Goal: Task Accomplishment & Management: Use online tool/utility

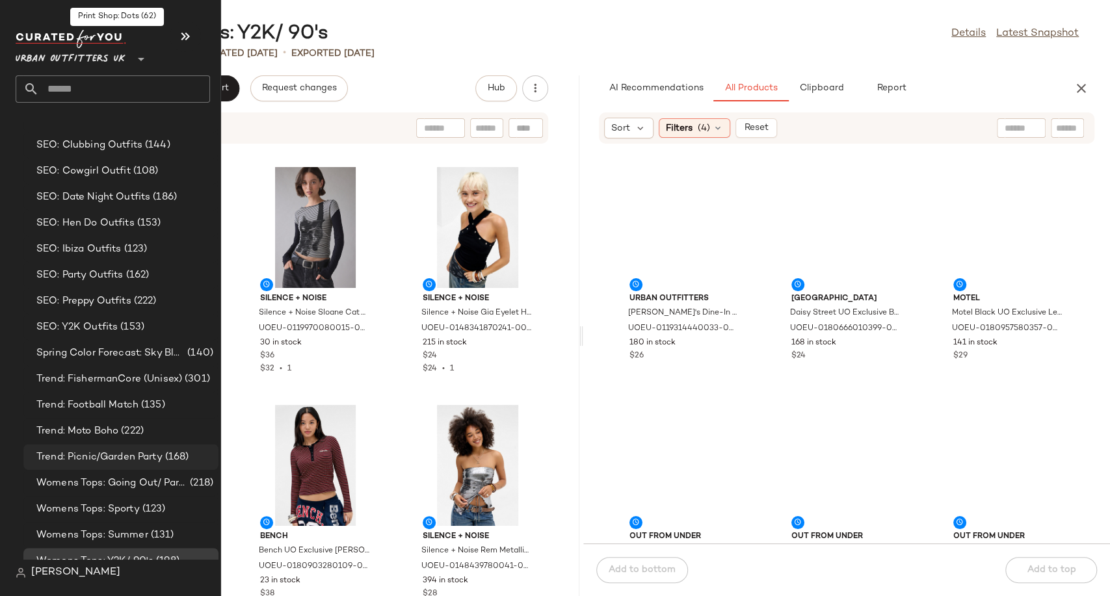
scroll to position [3722, 0]
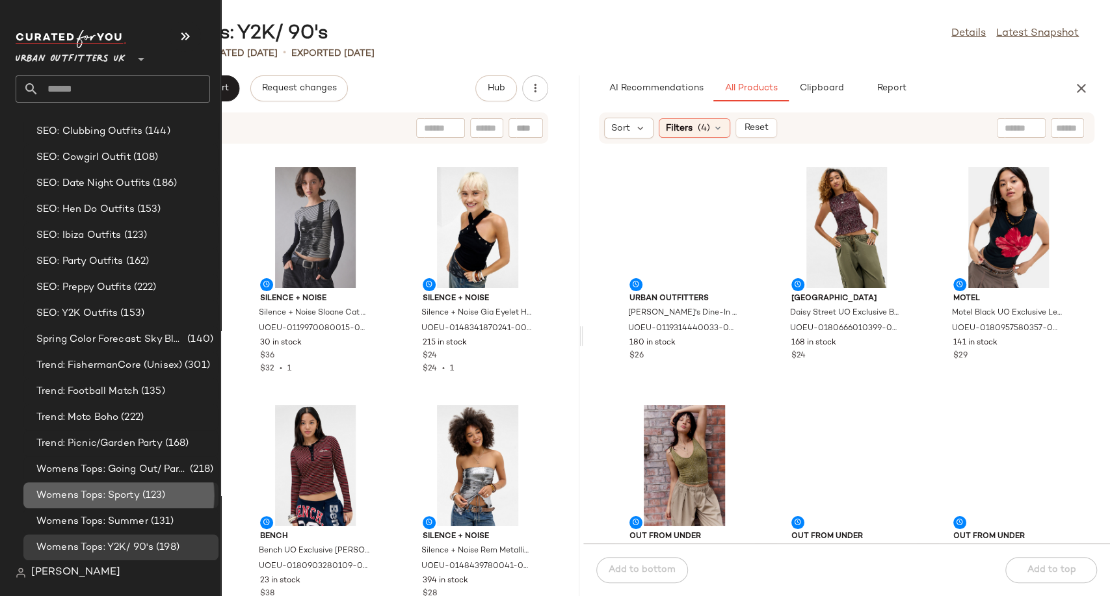
click at [109, 499] on span "Womens Tops: Sporty" at bounding box center [87, 495] width 103 height 15
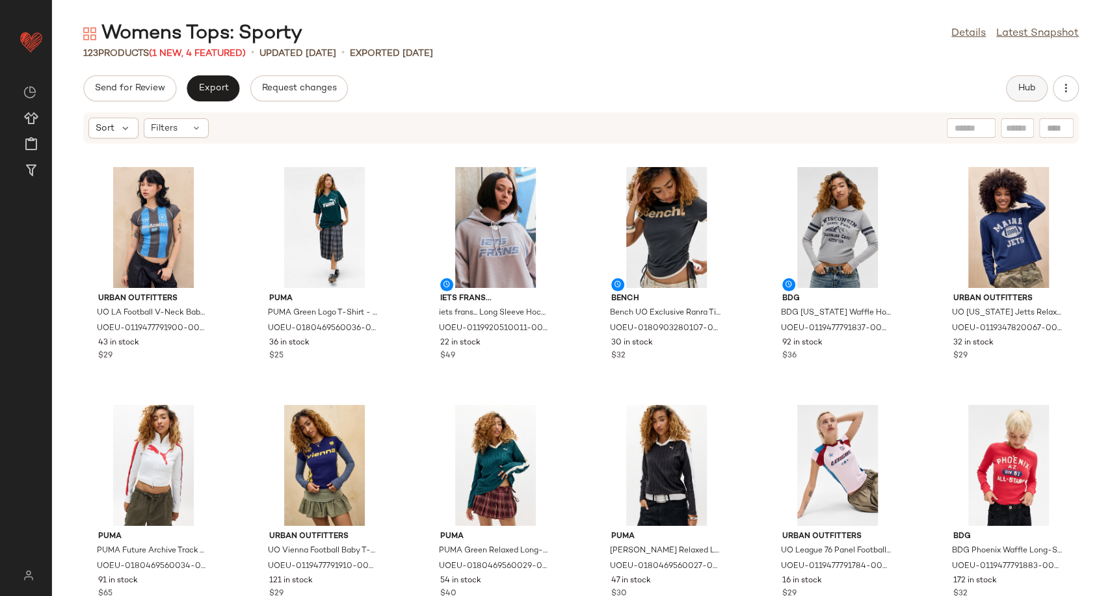
click at [1015, 90] on button "Hub" at bounding box center [1027, 88] width 42 height 26
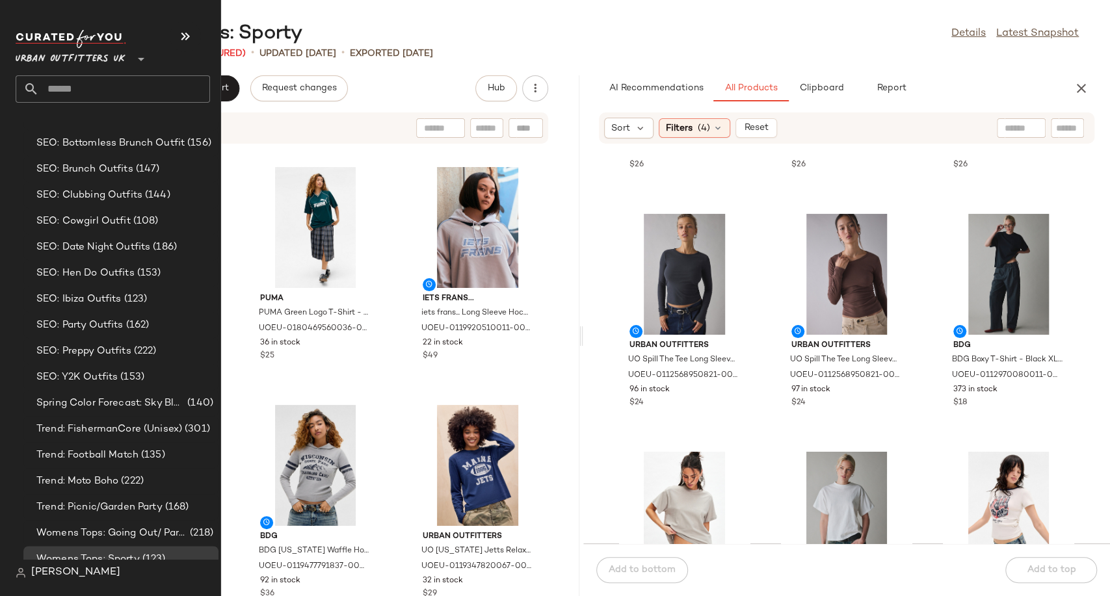
scroll to position [3722, 0]
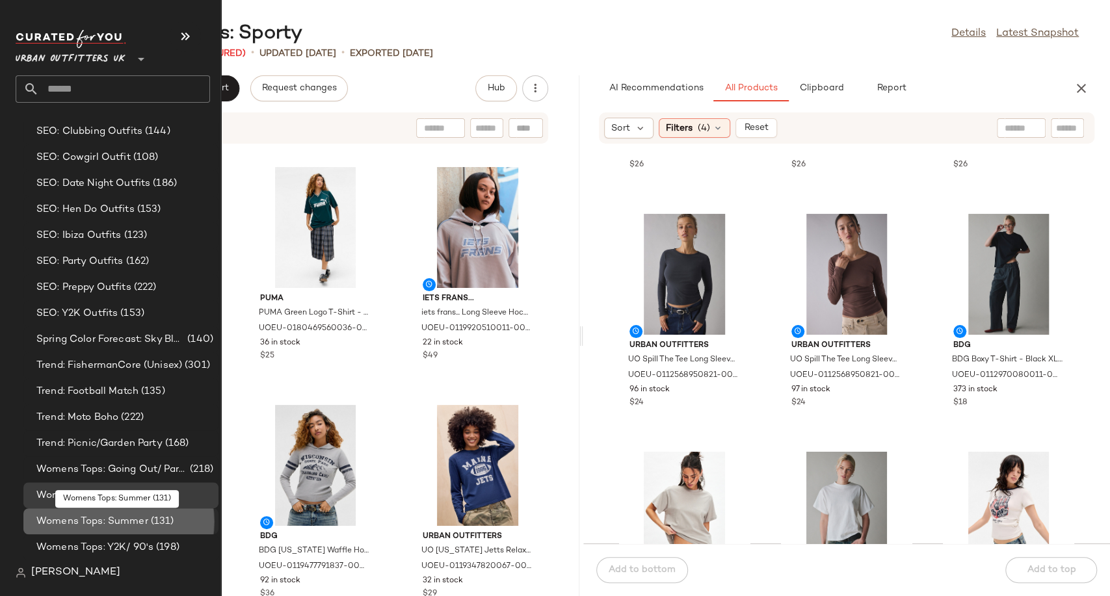
click at [111, 523] on span "Womens Tops: Summer" at bounding box center [92, 521] width 112 height 15
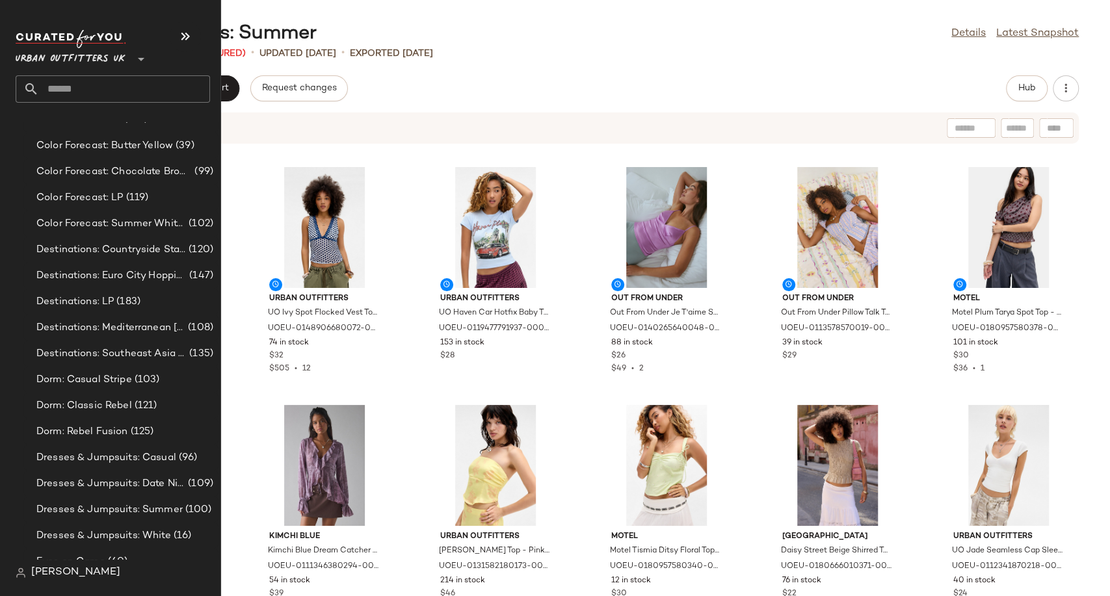
scroll to position [2600, 0]
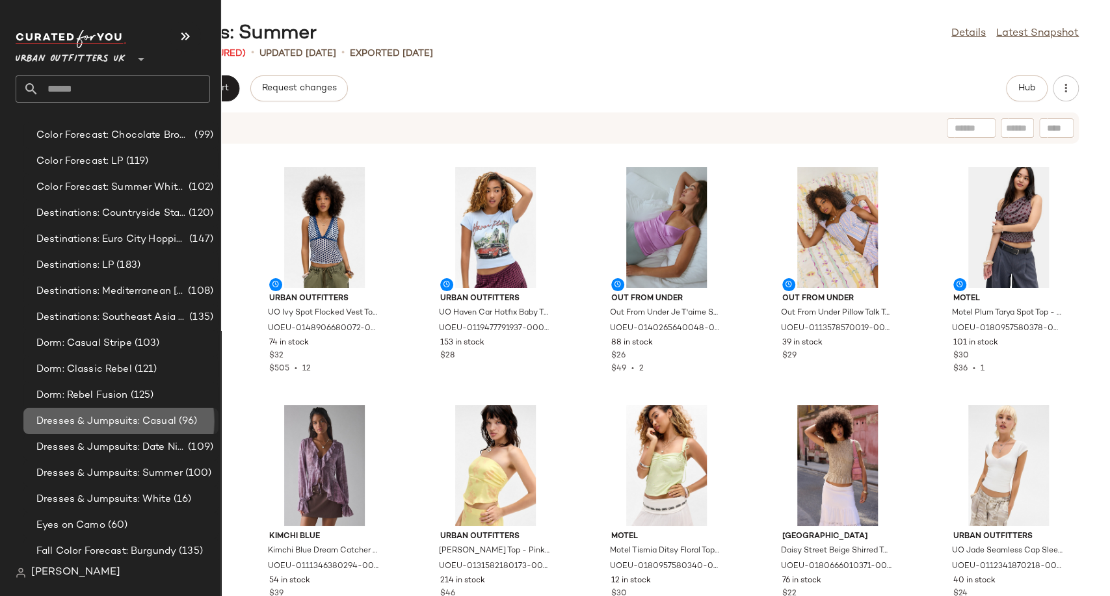
click at [88, 422] on span "Dresses & Jumpsuits: Casual" at bounding box center [106, 421] width 140 height 15
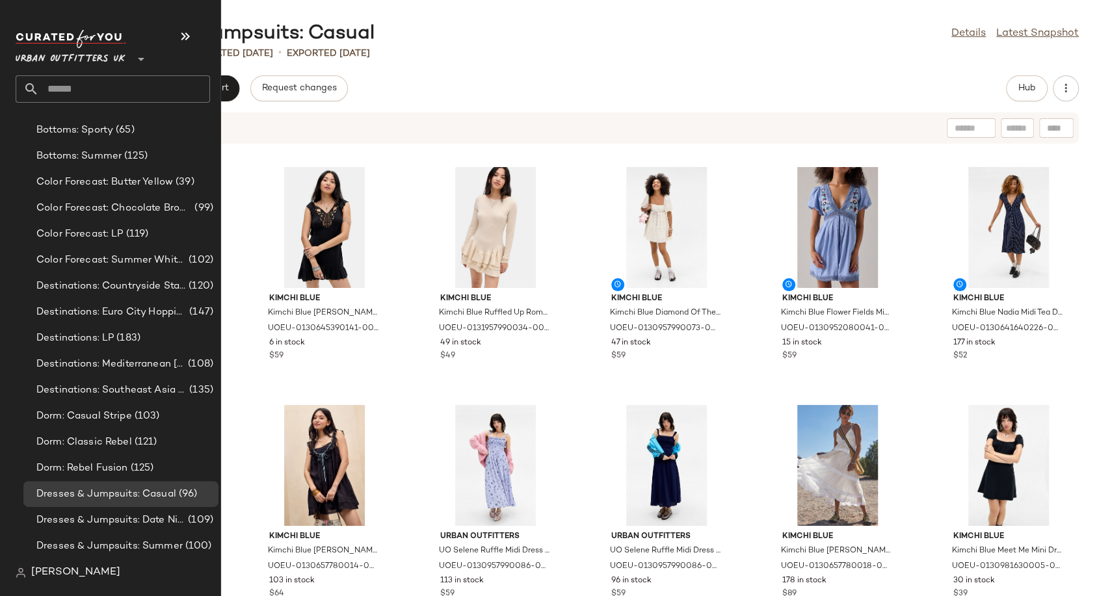
scroll to position [2600, 0]
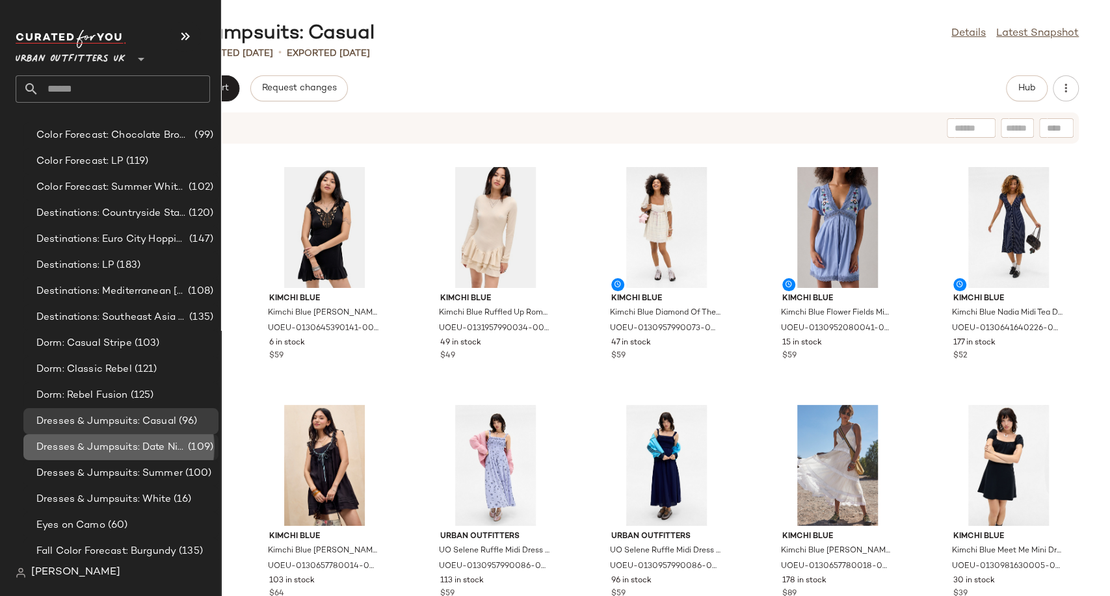
click at [82, 445] on span "Dresses & Jumpsuits: Date Night/ Night Out" at bounding box center [110, 447] width 149 height 15
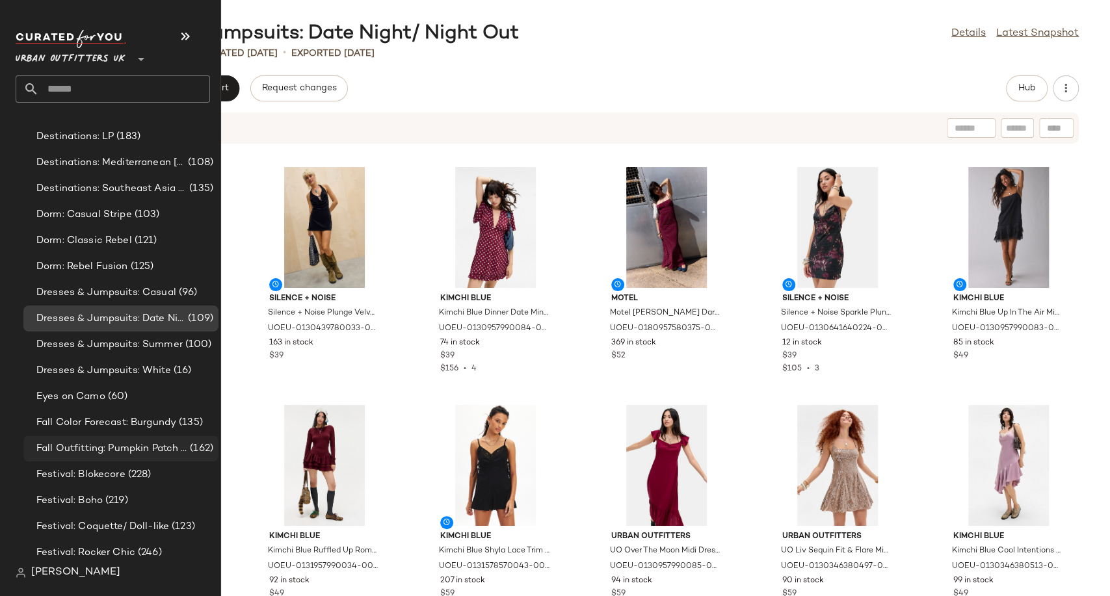
scroll to position [2744, 0]
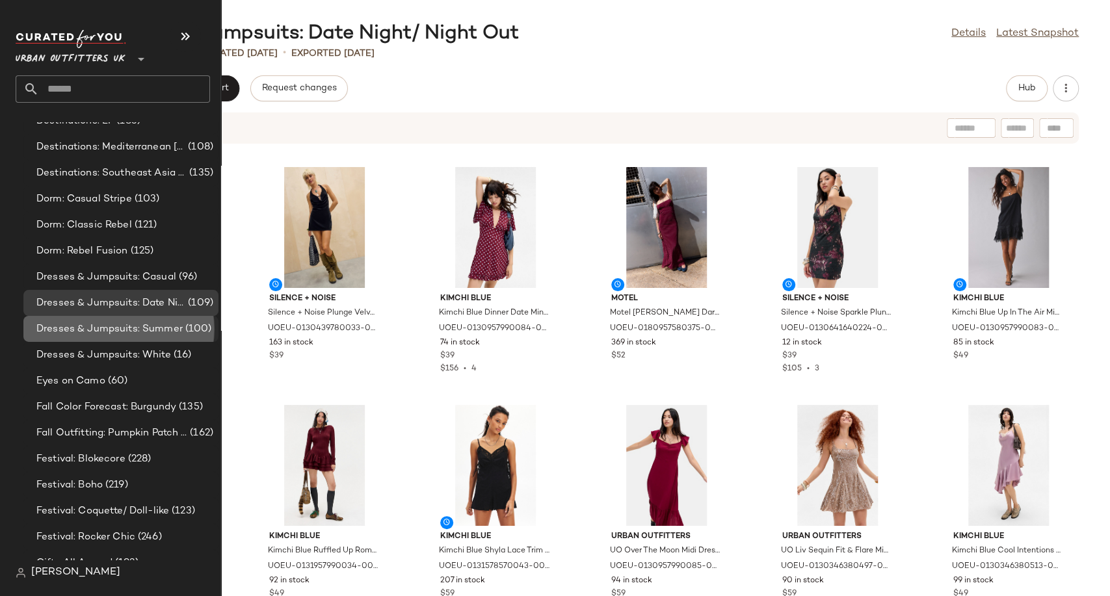
click at [109, 329] on span "Dresses & Jumpsuits: Summer" at bounding box center [109, 329] width 146 height 15
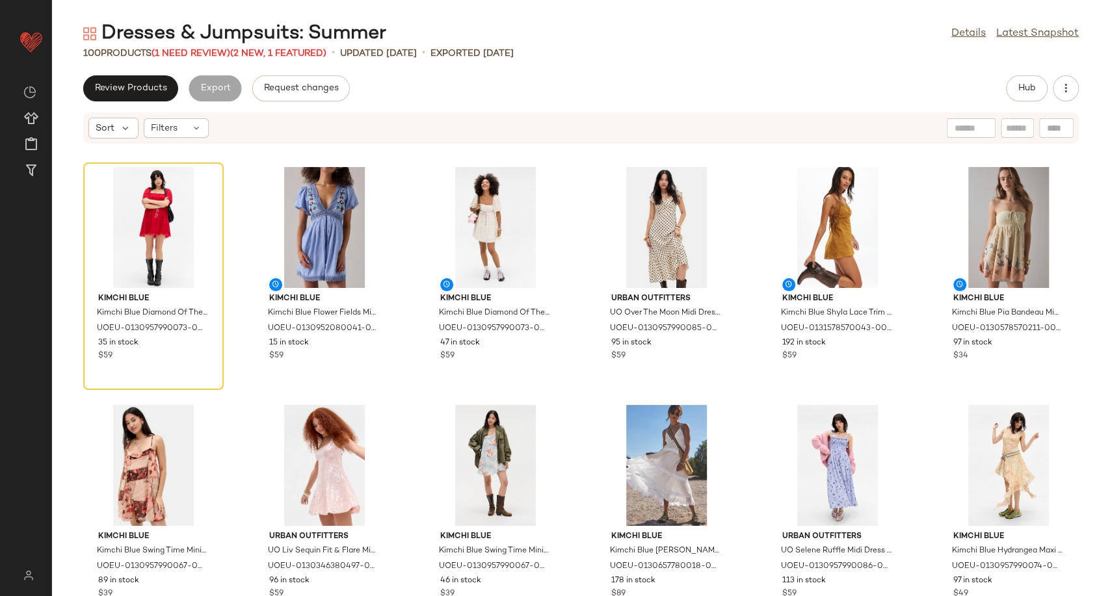
click at [198, 59] on div "100 Products (1 Need Review) (2 New, 1 Featured)" at bounding box center [204, 54] width 243 height 14
click at [223, 53] on span "(1 Need Review)" at bounding box center [190, 54] width 79 height 10
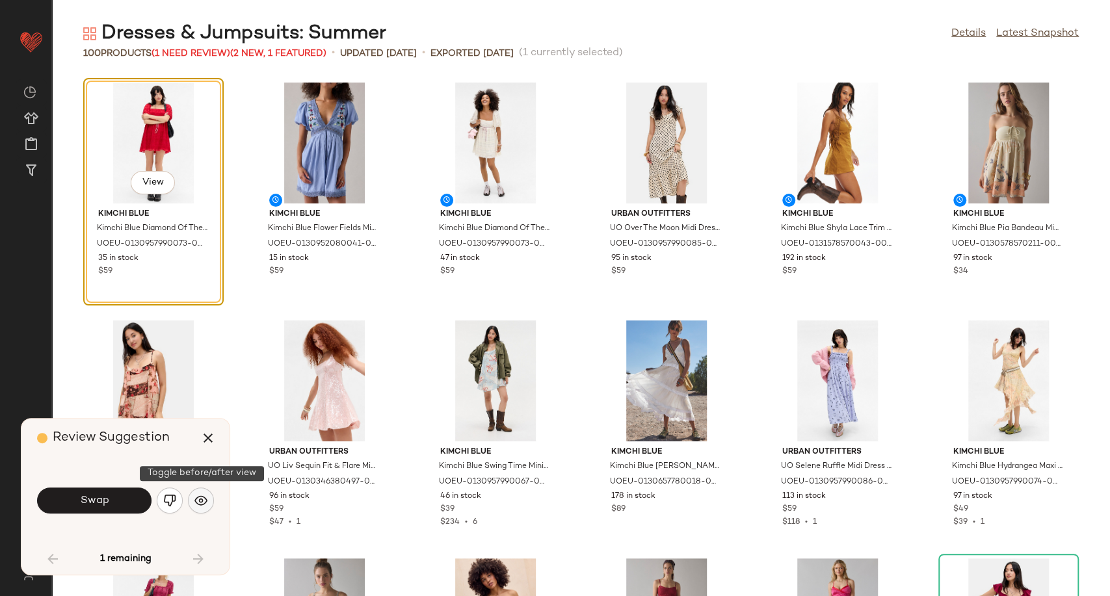
click at [192, 499] on button "button" at bounding box center [201, 500] width 26 height 26
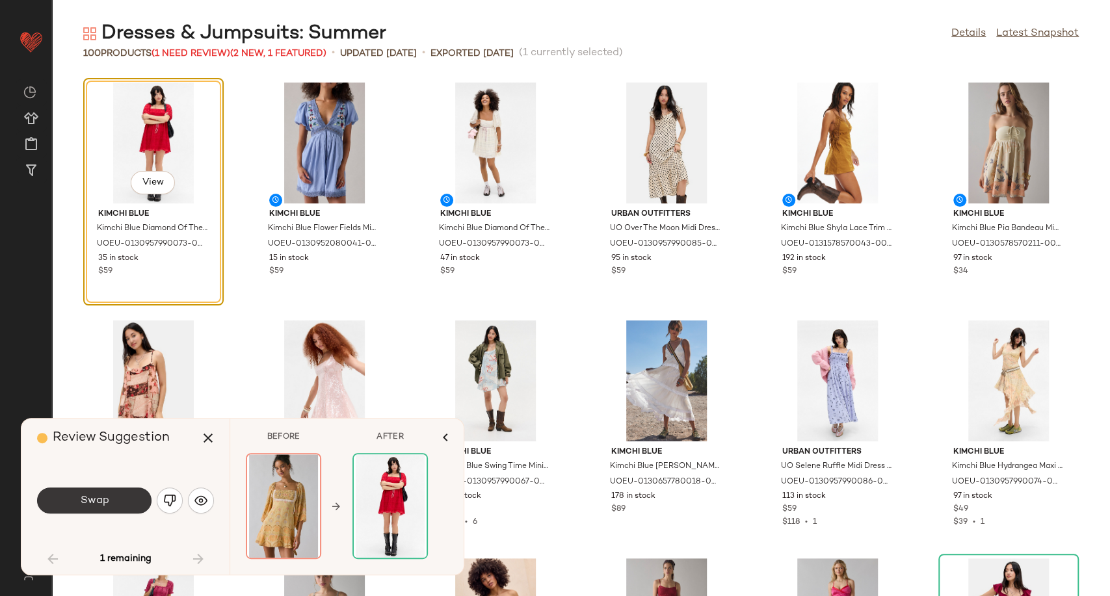
click at [130, 507] on button "Swap" at bounding box center [94, 500] width 114 height 26
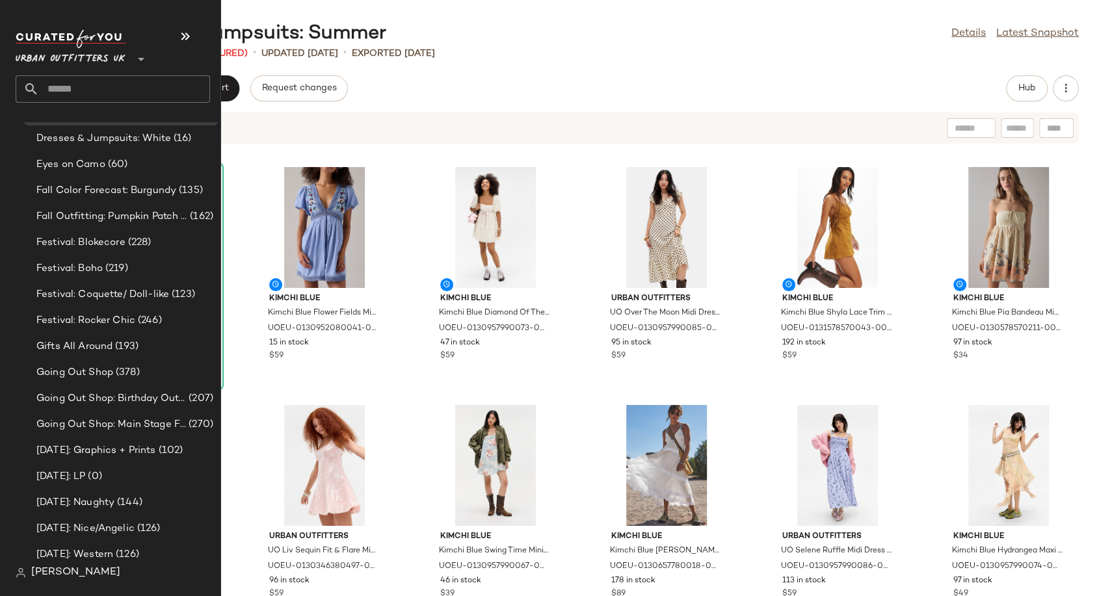
scroll to position [2672, 0]
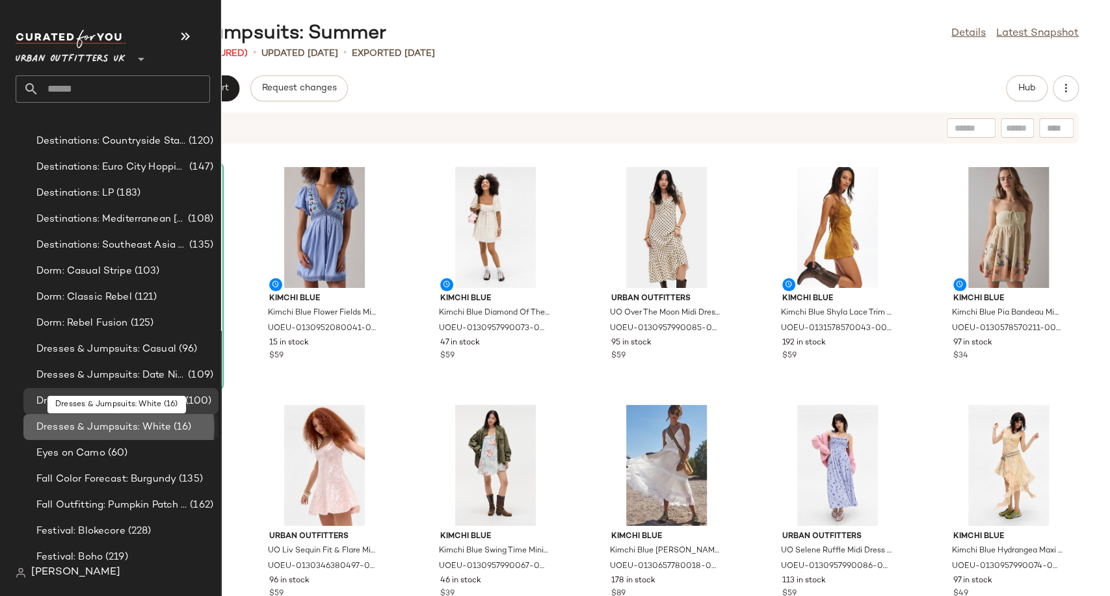
click at [131, 424] on span "Dresses & Jumpsuits: White" at bounding box center [103, 427] width 135 height 15
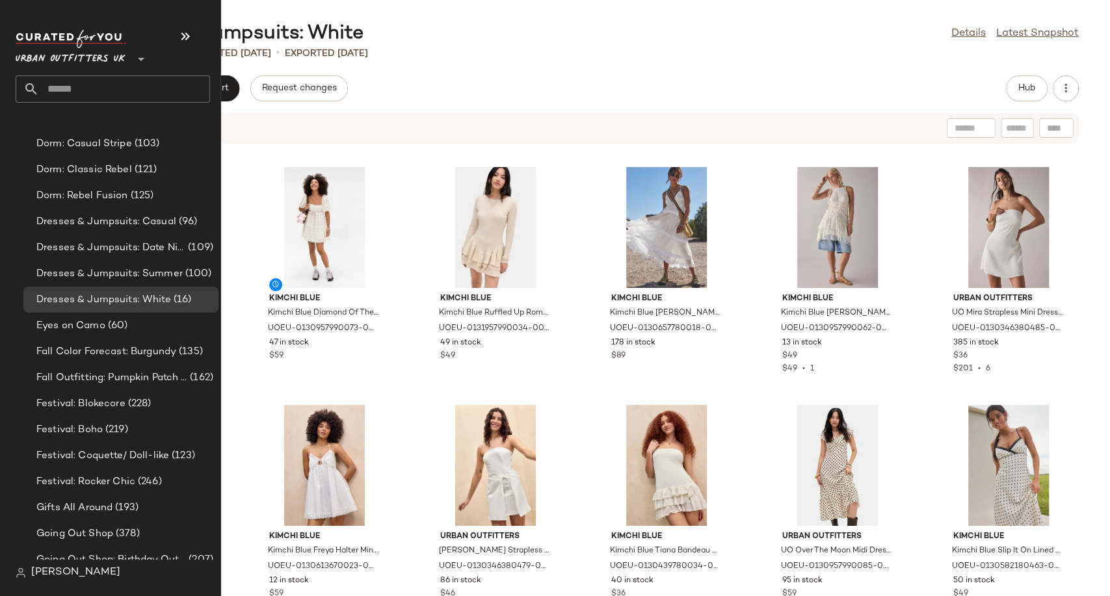
scroll to position [2816, 0]
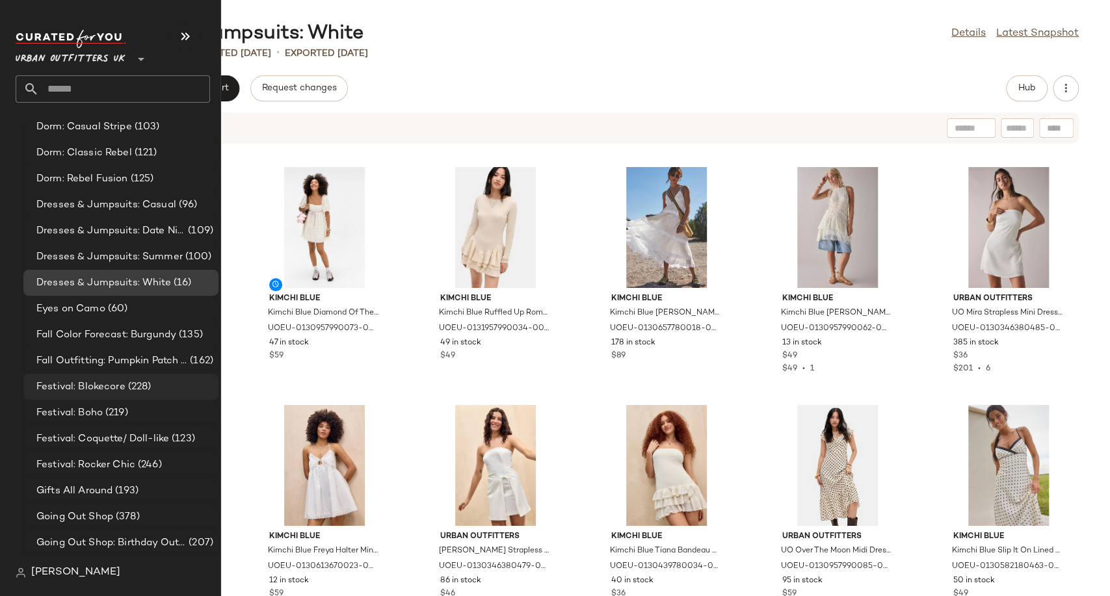
click at [79, 393] on span "Festival: Blokecore" at bounding box center [80, 387] width 89 height 15
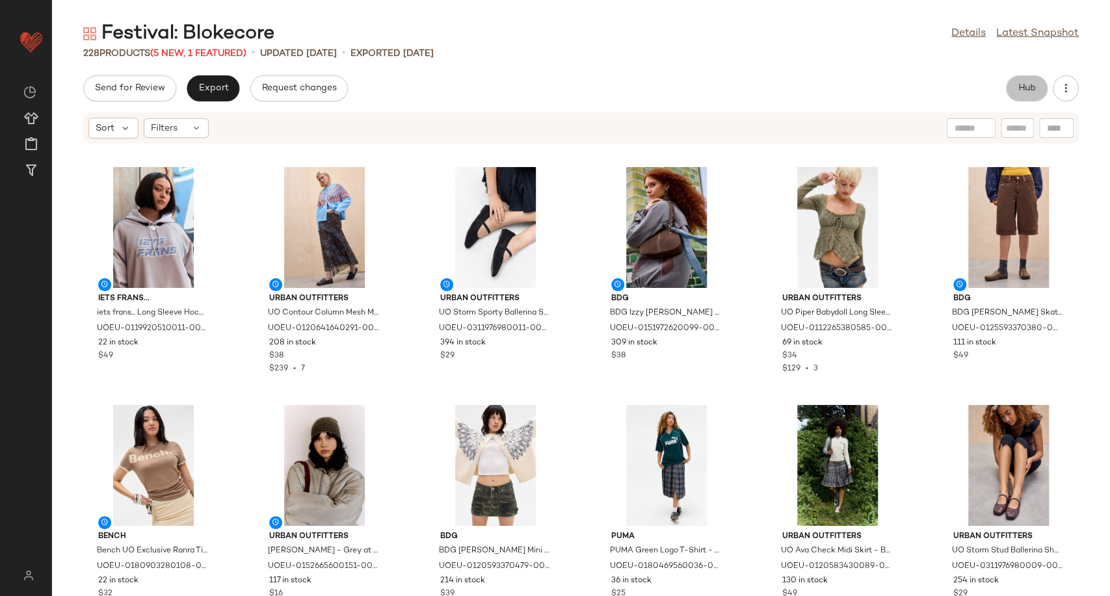
click at [1026, 92] on span "Hub" at bounding box center [1026, 88] width 18 height 10
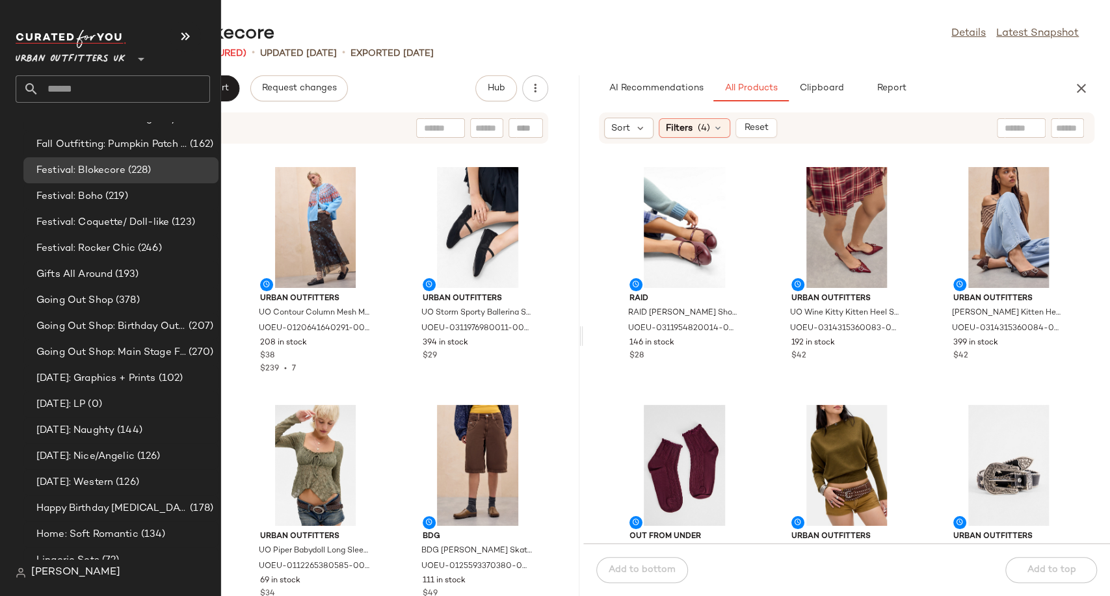
scroll to position [2889, 0]
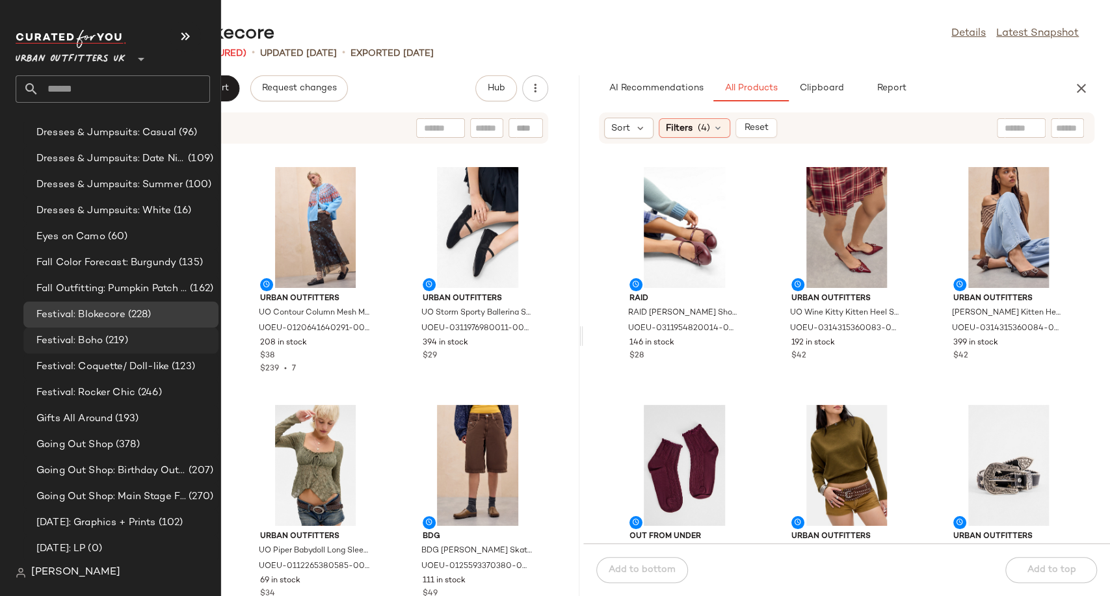
click at [84, 343] on span "Festival: Boho" at bounding box center [69, 340] width 66 height 15
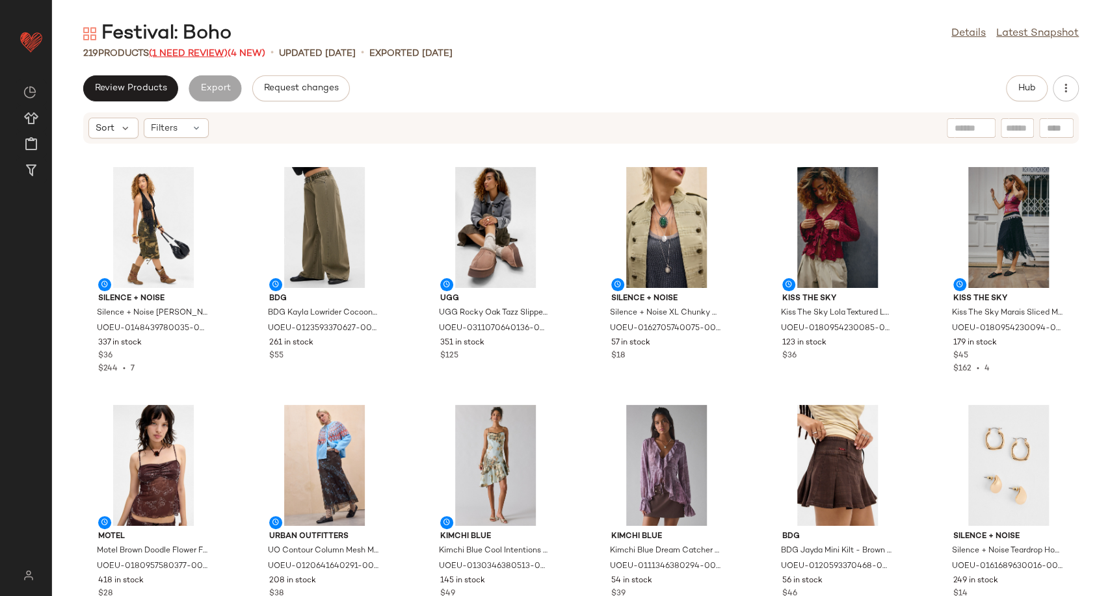
click at [188, 57] on span "(1 Need Review)" at bounding box center [188, 54] width 79 height 10
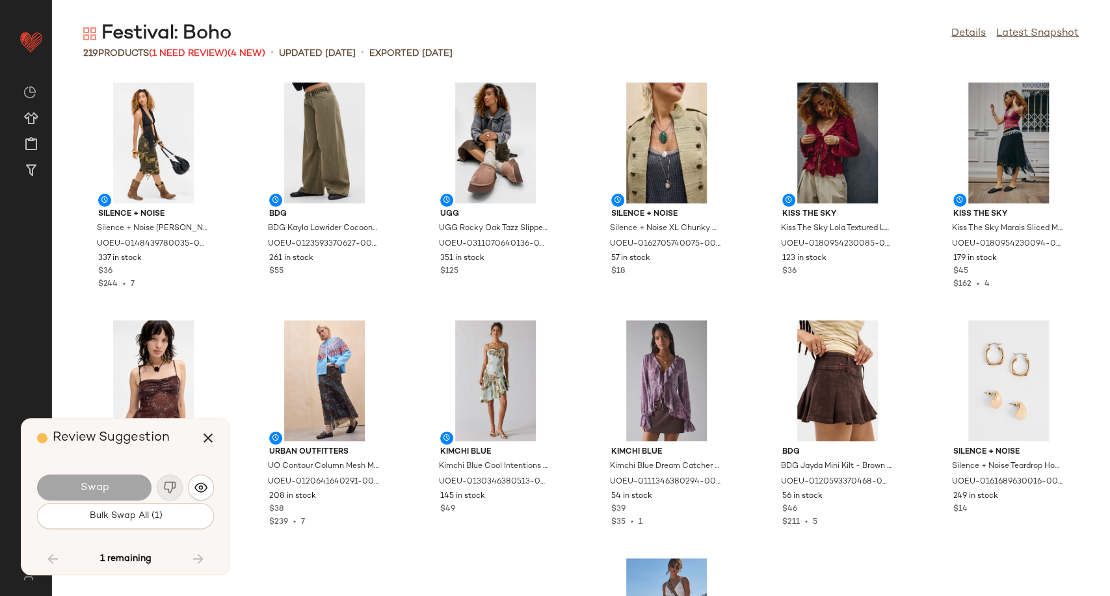
scroll to position [3806, 0]
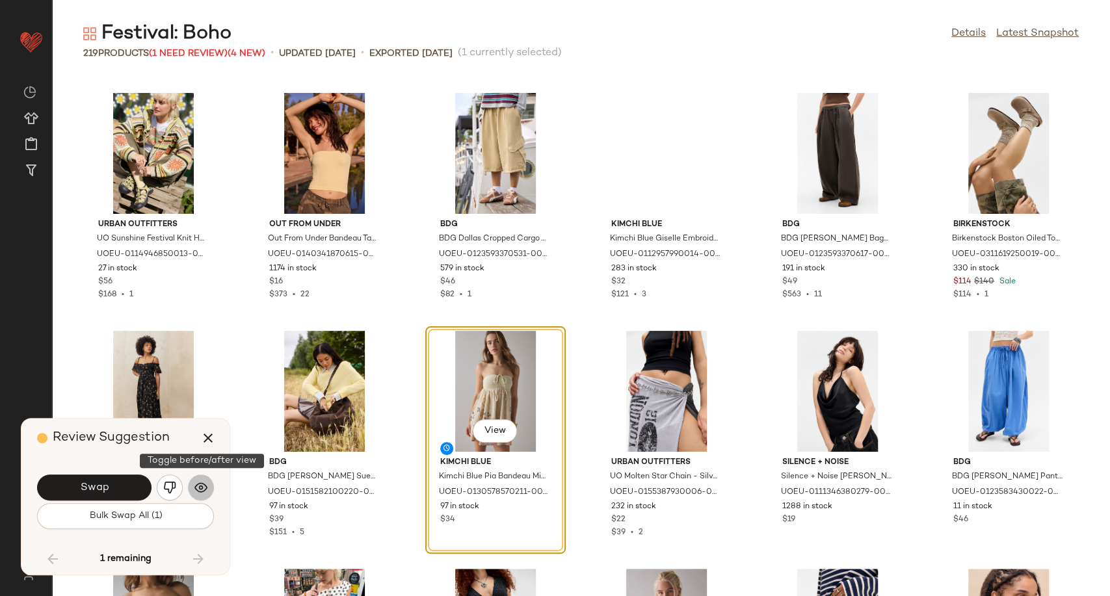
click at [203, 486] on img "button" at bounding box center [200, 487] width 13 height 13
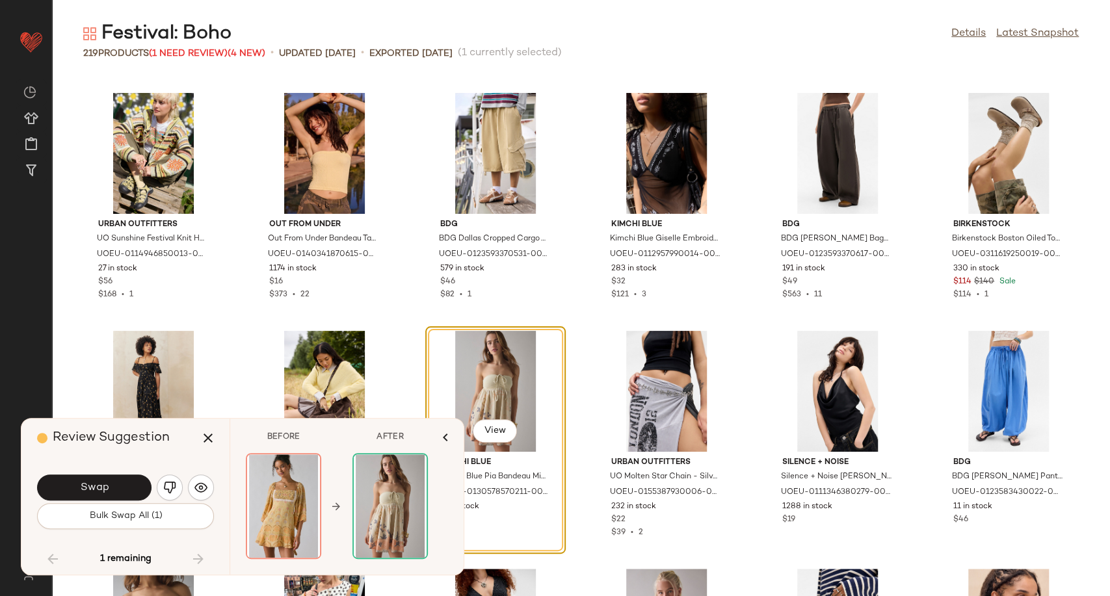
click at [113, 490] on button "Swap" at bounding box center [94, 487] width 114 height 26
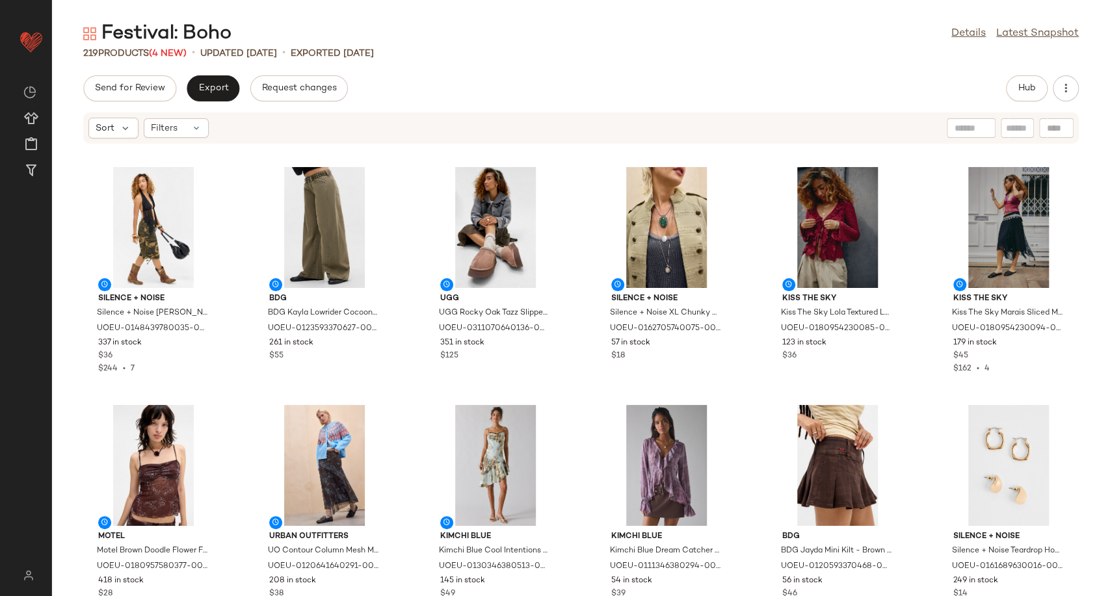
drag, startPoint x: 610, startPoint y: 56, endPoint x: 603, endPoint y: 61, distance: 8.8
click at [609, 56] on div "219 Products (4 New) • updated [DATE] • Exported [DATE]" at bounding box center [581, 53] width 1058 height 13
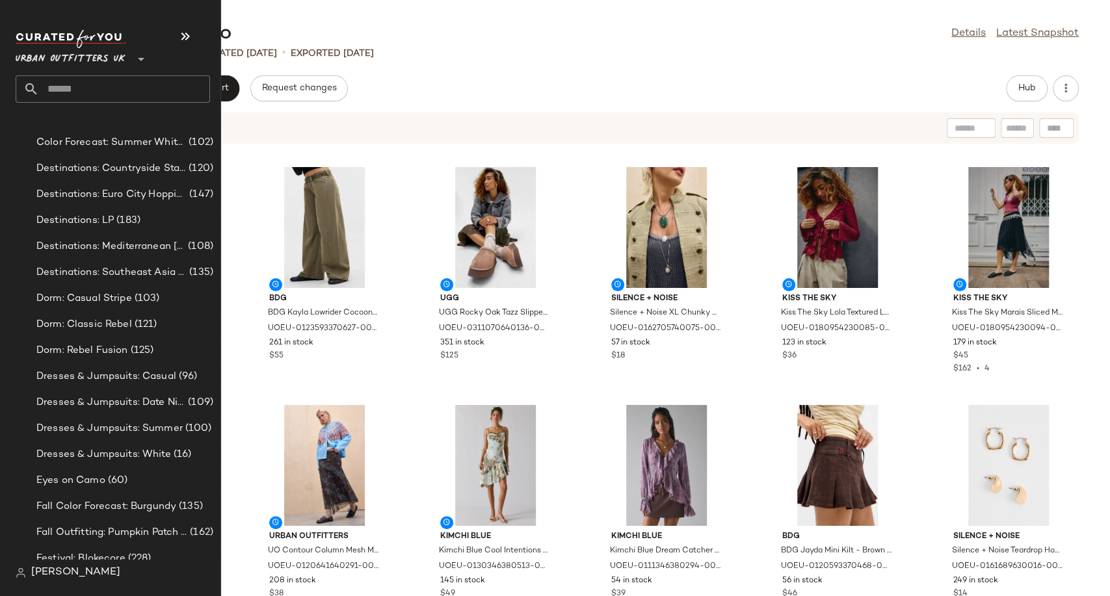
scroll to position [2816, 0]
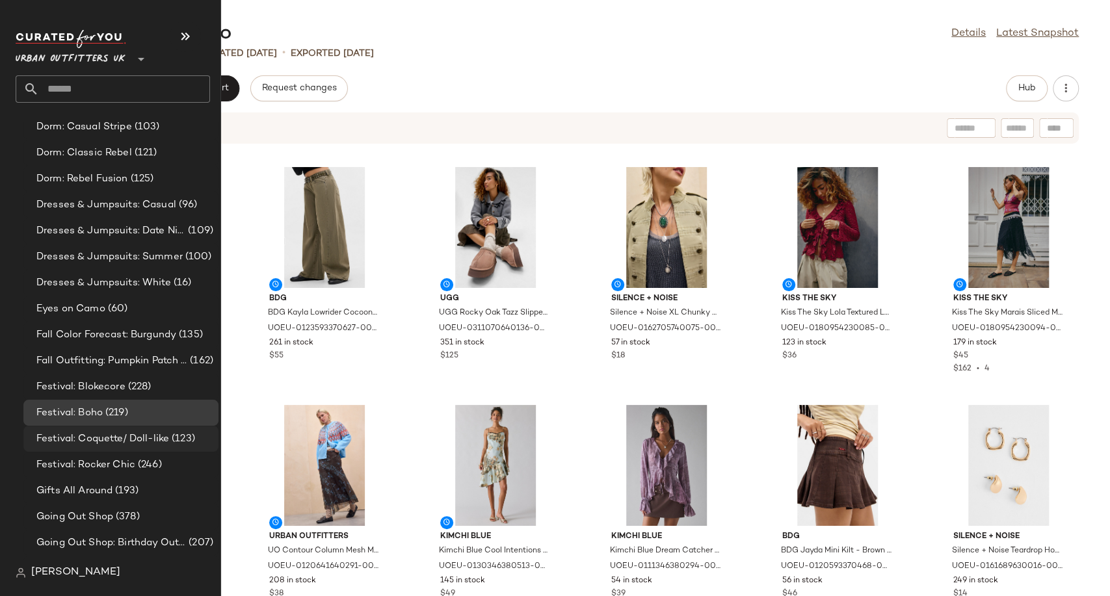
click at [107, 443] on span "Festival: Coquette/ Doll-like" at bounding box center [102, 439] width 133 height 15
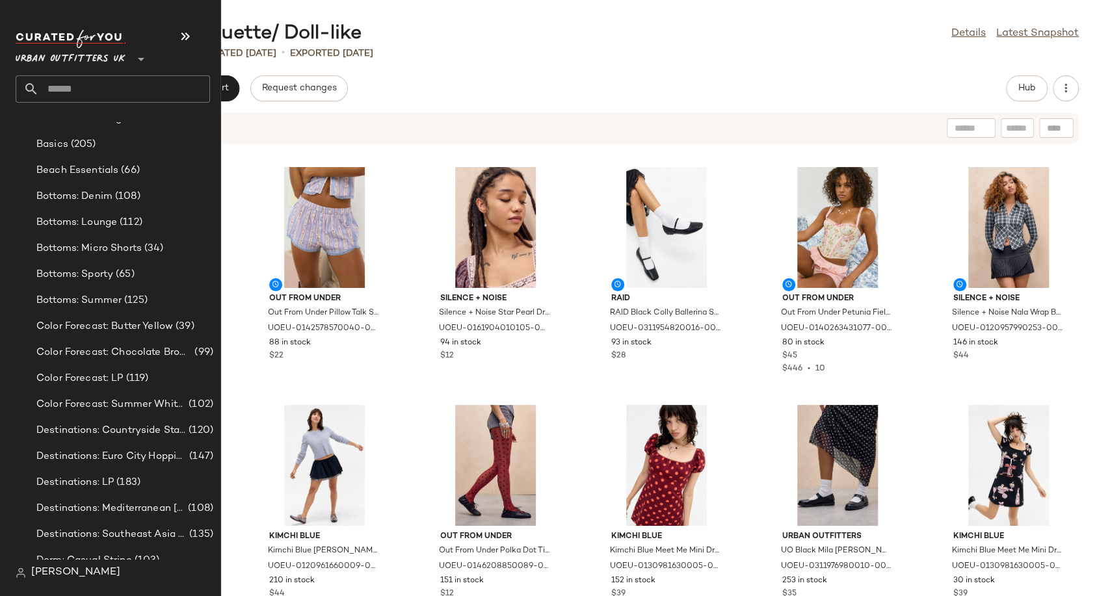
scroll to position [2744, 0]
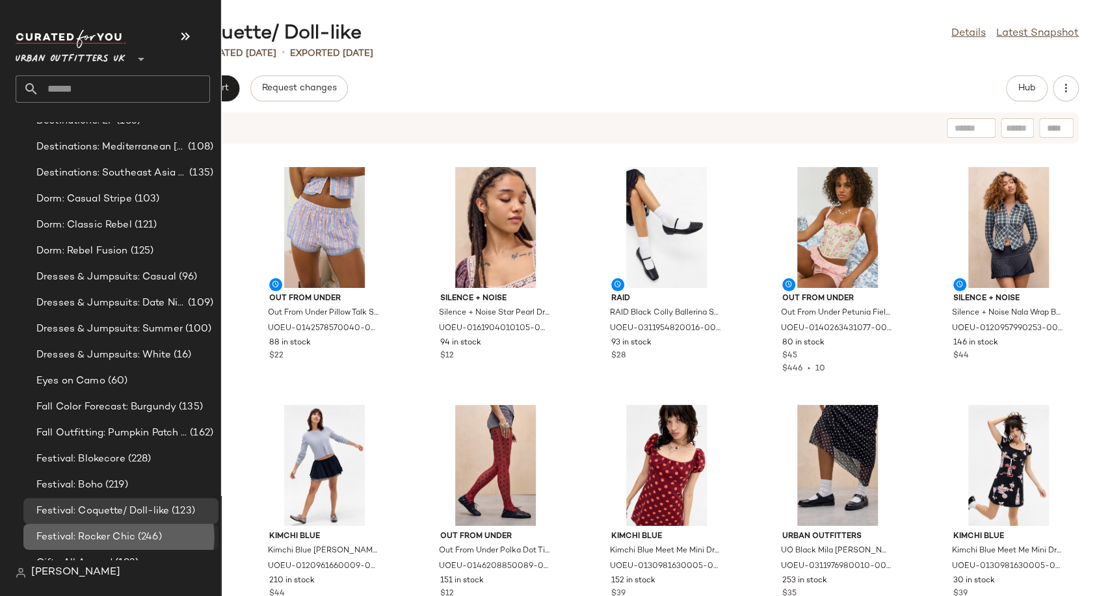
click at [101, 534] on span "Festival: Rocker Chic" at bounding box center [85, 537] width 99 height 15
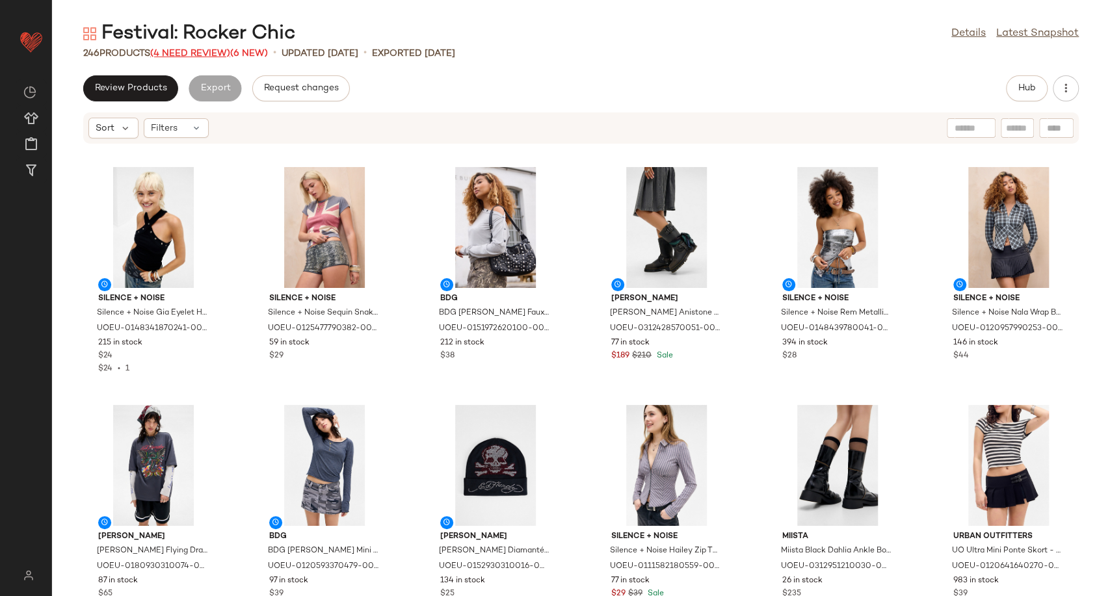
click at [216, 55] on span "(4 Need Review)" at bounding box center [190, 54] width 80 height 10
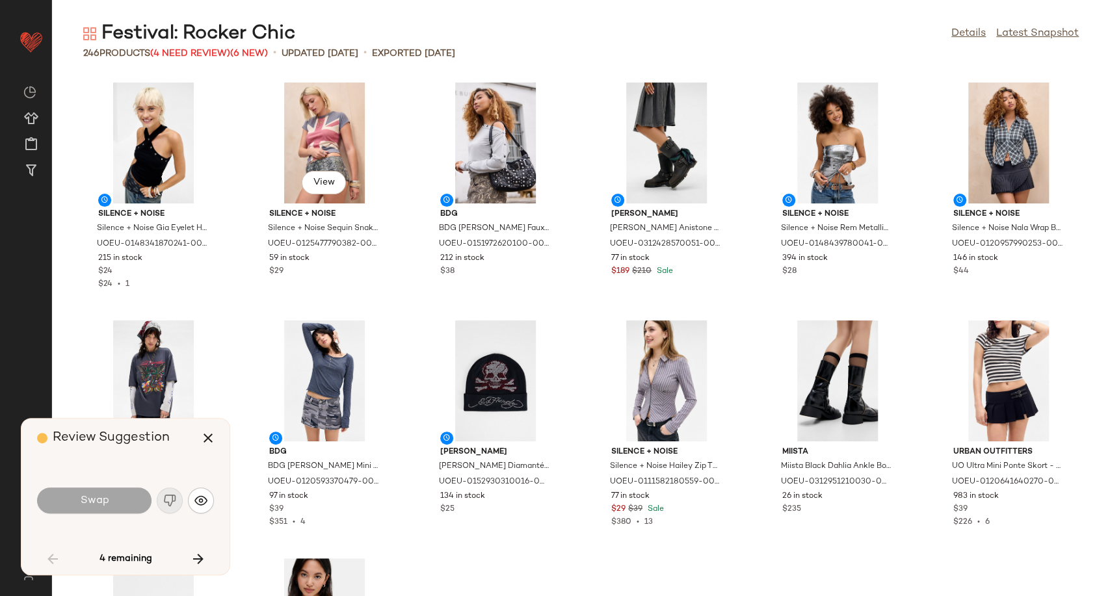
scroll to position [962, 0]
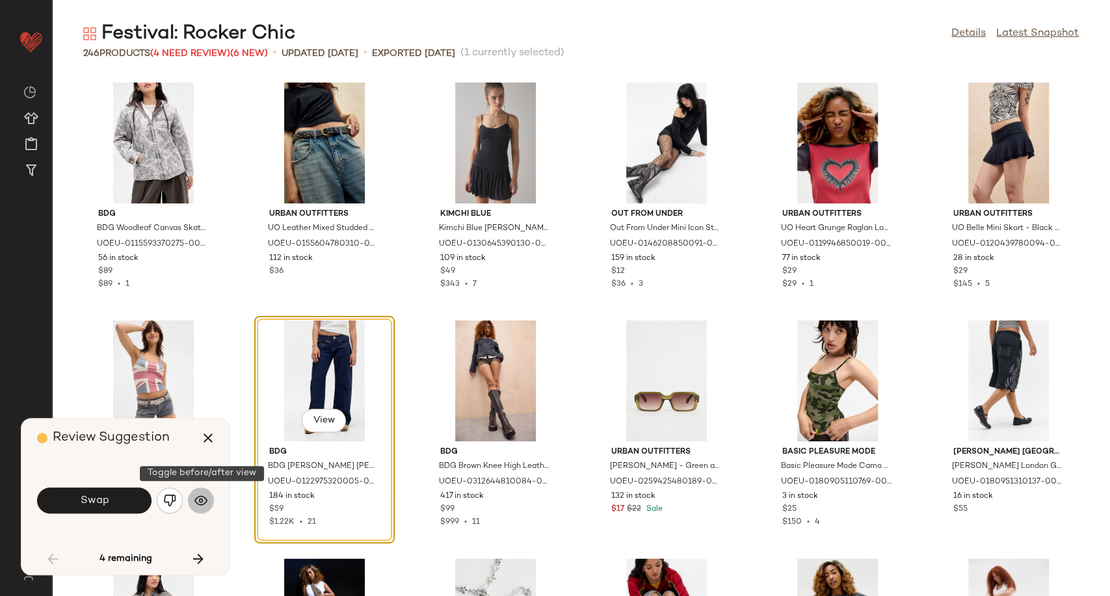
click at [192, 499] on button "button" at bounding box center [201, 500] width 26 height 26
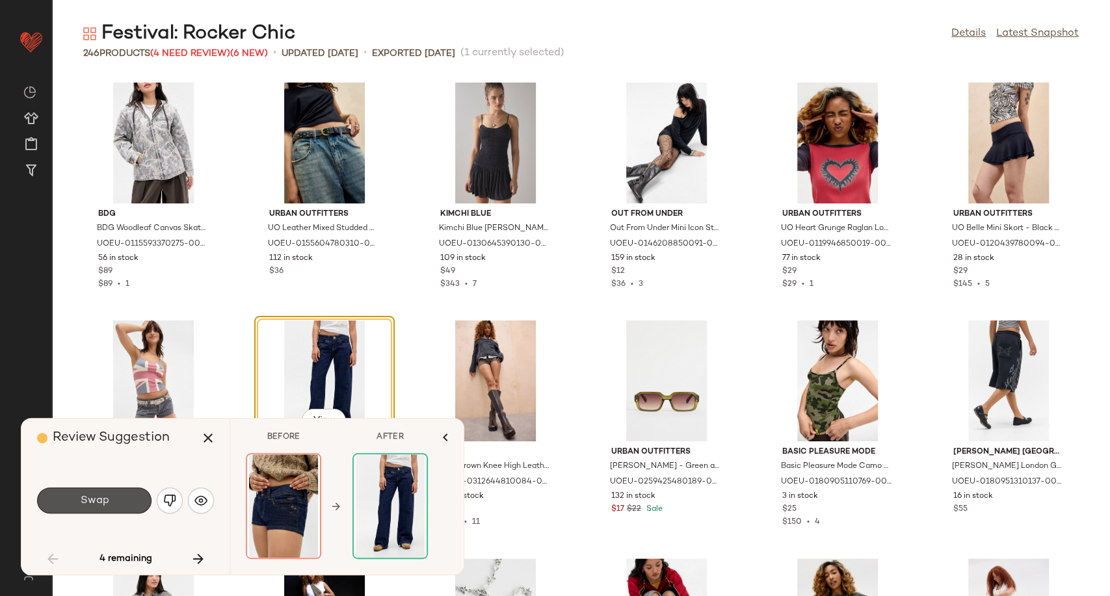
click at [110, 499] on button "Swap" at bounding box center [94, 500] width 114 height 26
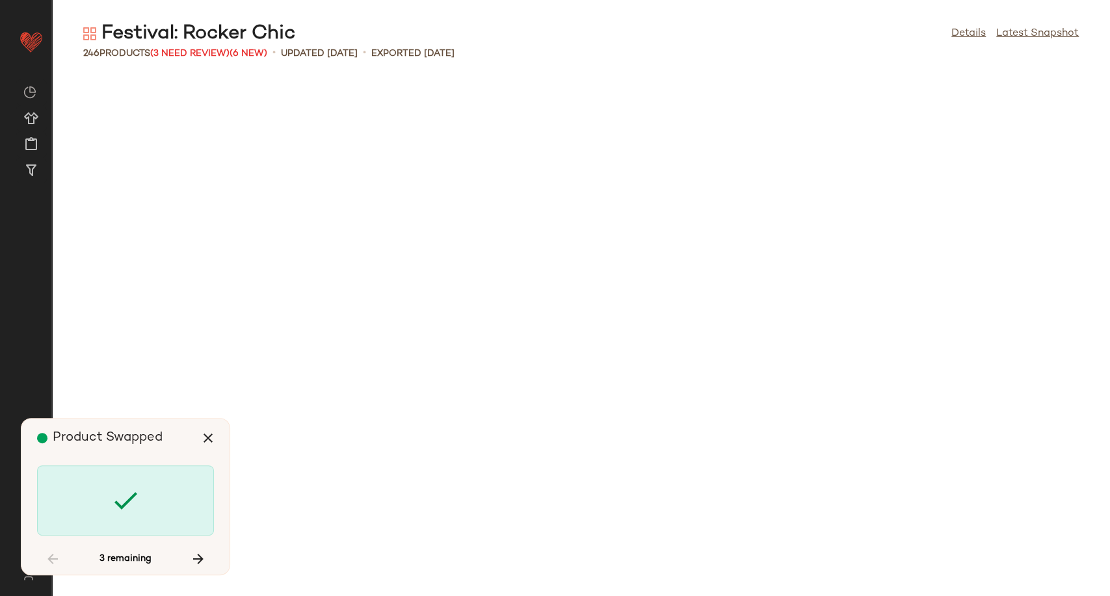
scroll to position [4519, 0]
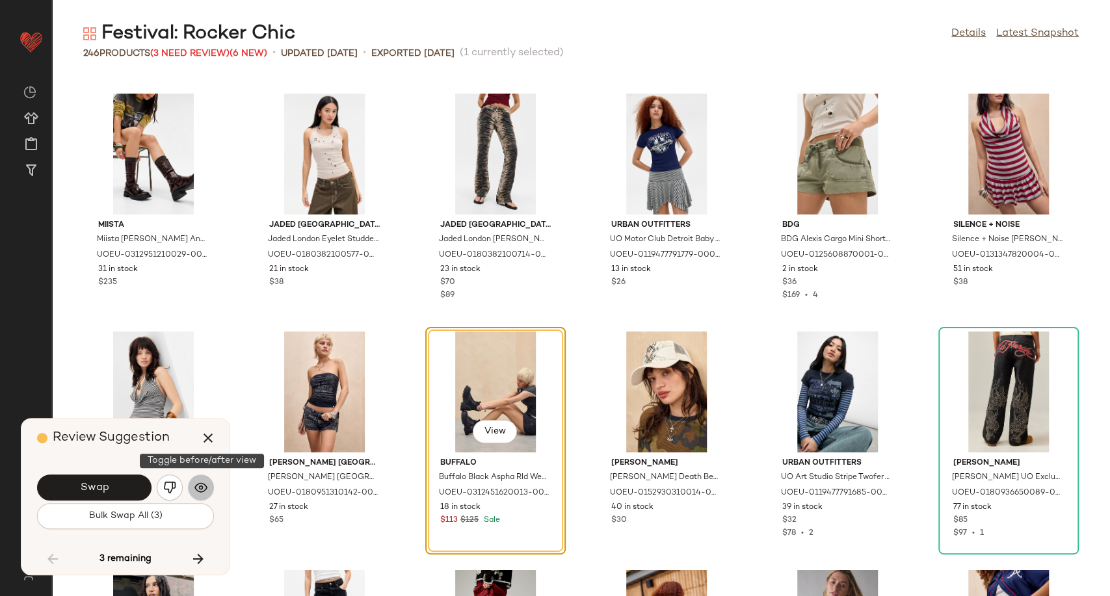
click at [205, 487] on img "button" at bounding box center [200, 487] width 13 height 13
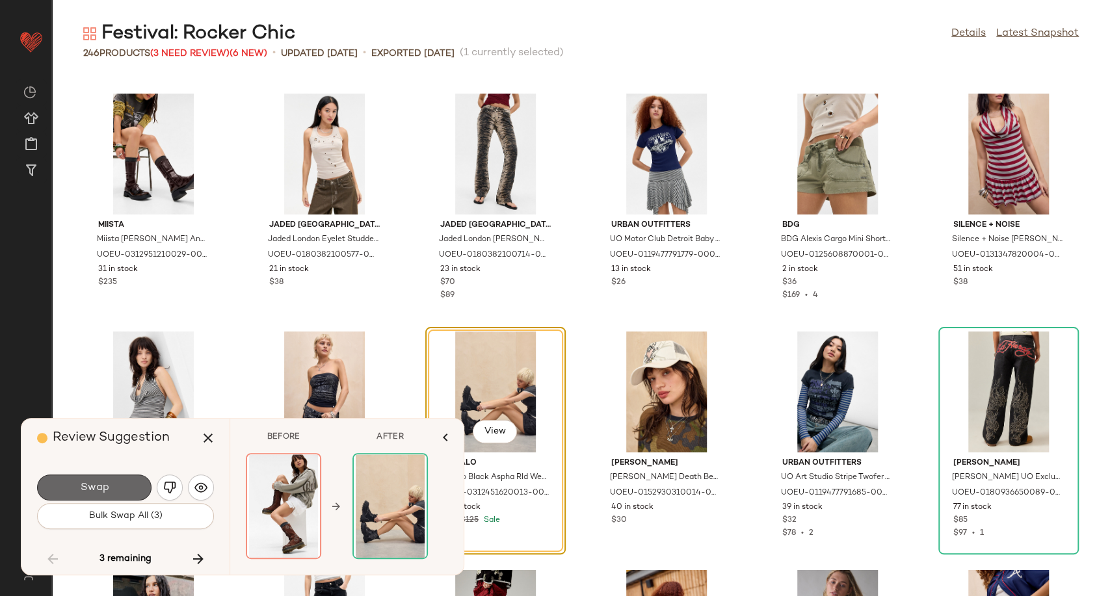
click at [129, 486] on button "Swap" at bounding box center [94, 487] width 114 height 26
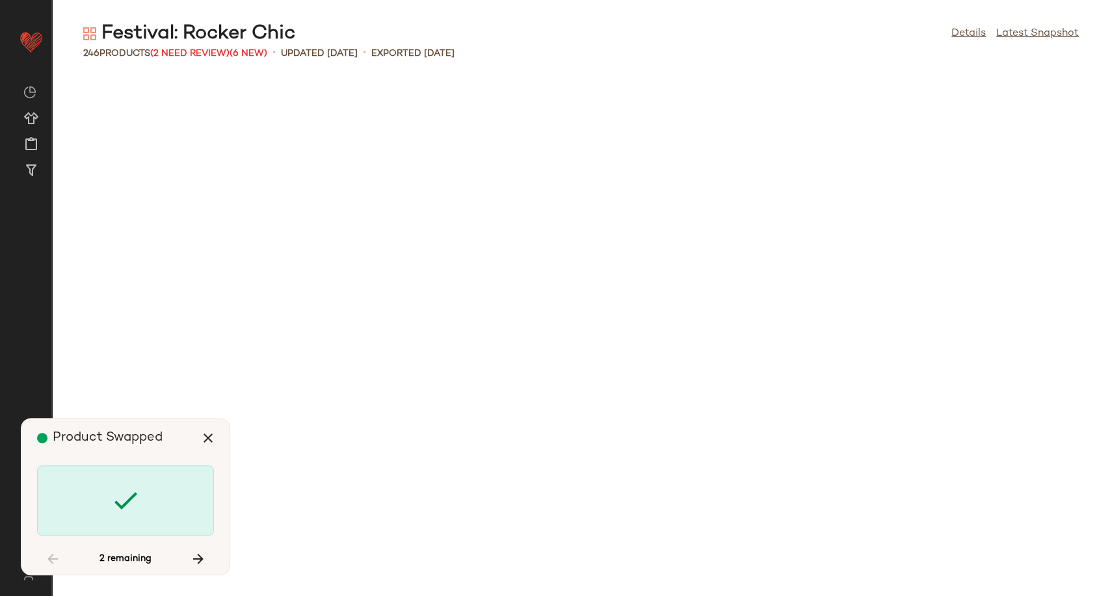
scroll to position [6422, 0]
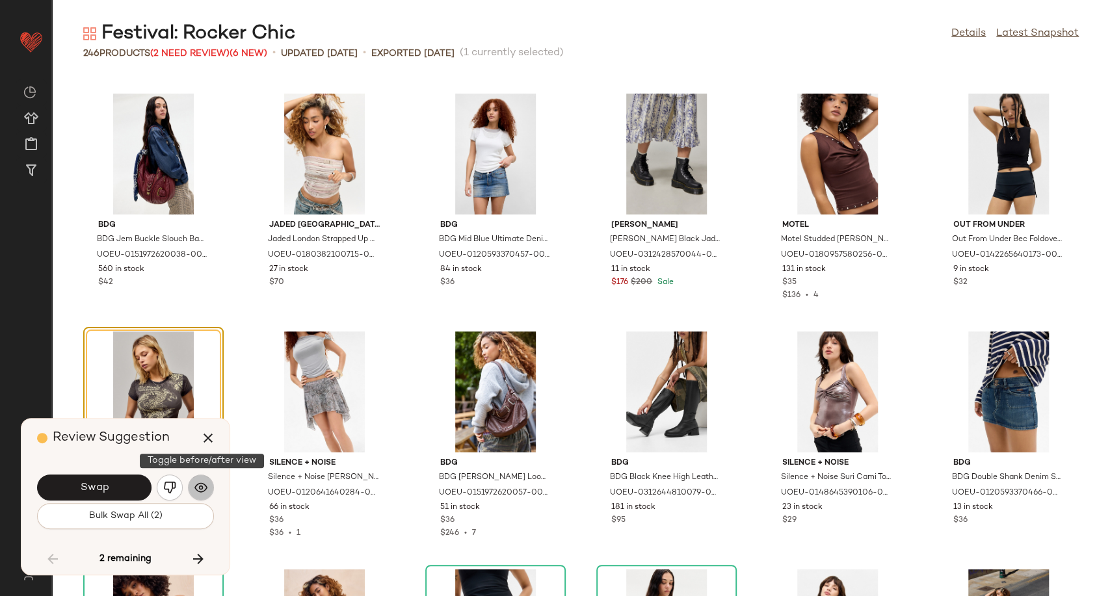
click at [200, 490] on img "button" at bounding box center [200, 487] width 13 height 13
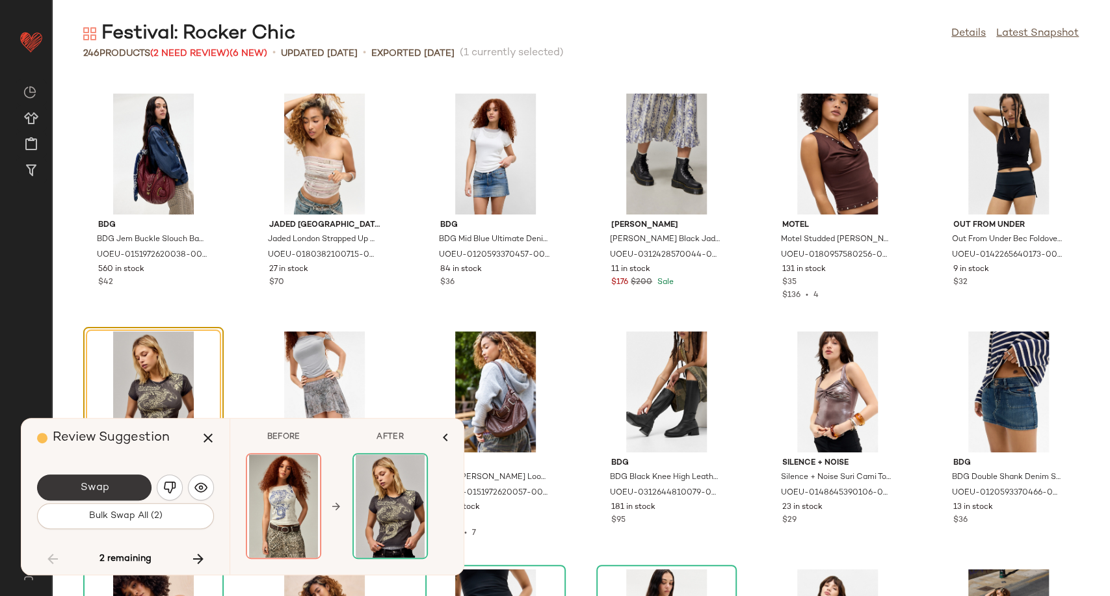
click at [132, 489] on button "Swap" at bounding box center [94, 487] width 114 height 26
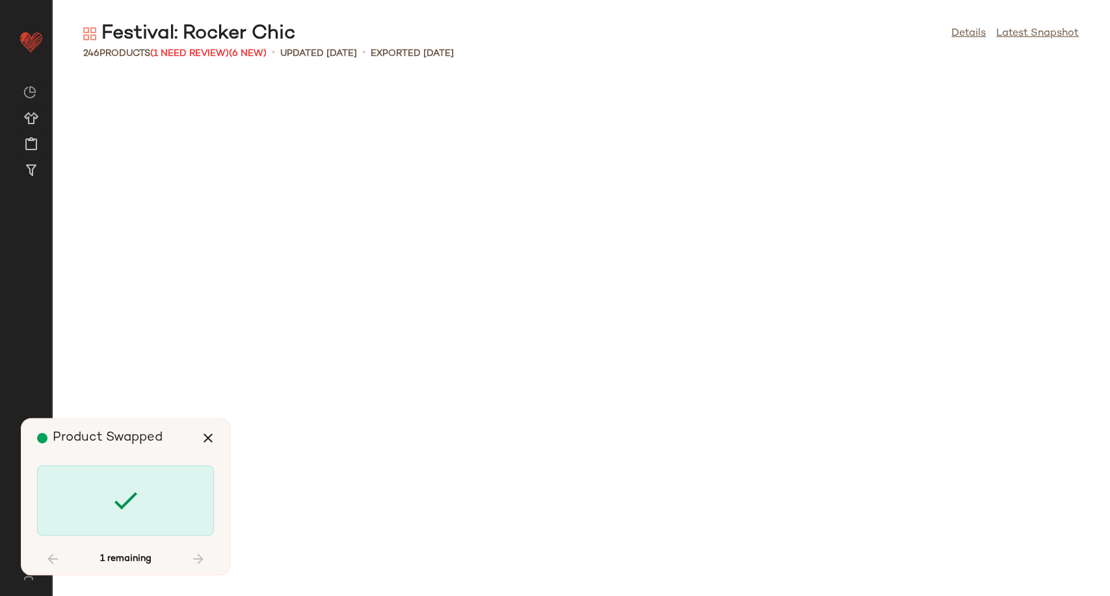
scroll to position [8802, 0]
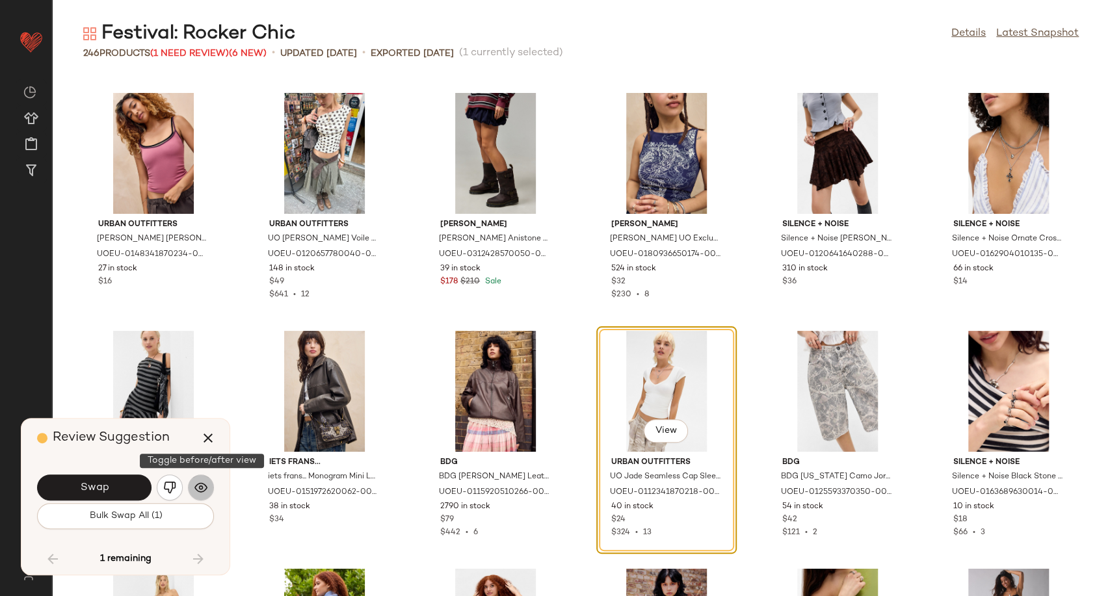
click at [208, 491] on button "button" at bounding box center [201, 487] width 26 height 26
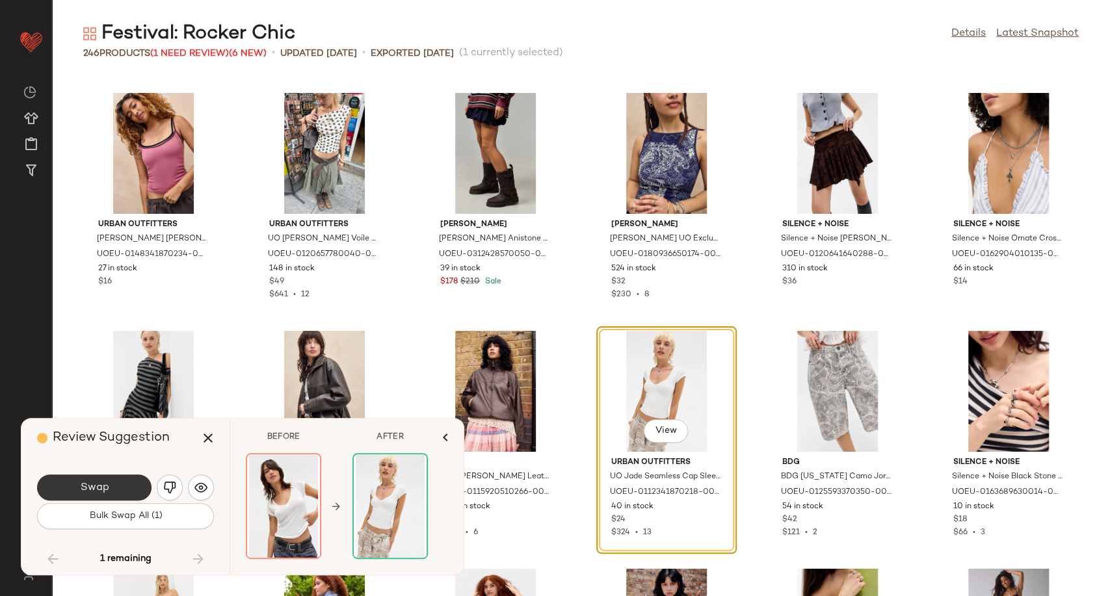
click at [115, 490] on button "Swap" at bounding box center [94, 487] width 114 height 26
